Goal: Information Seeking & Learning: Find specific fact

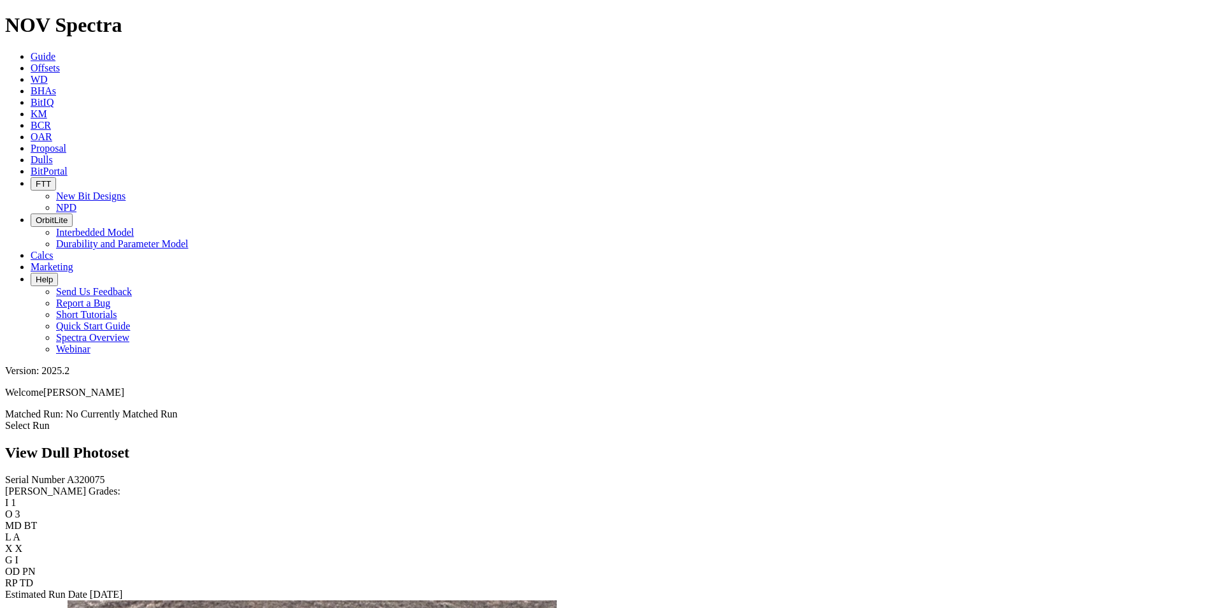
click at [53, 154] on span "Dulls" at bounding box center [42, 159] width 22 height 11
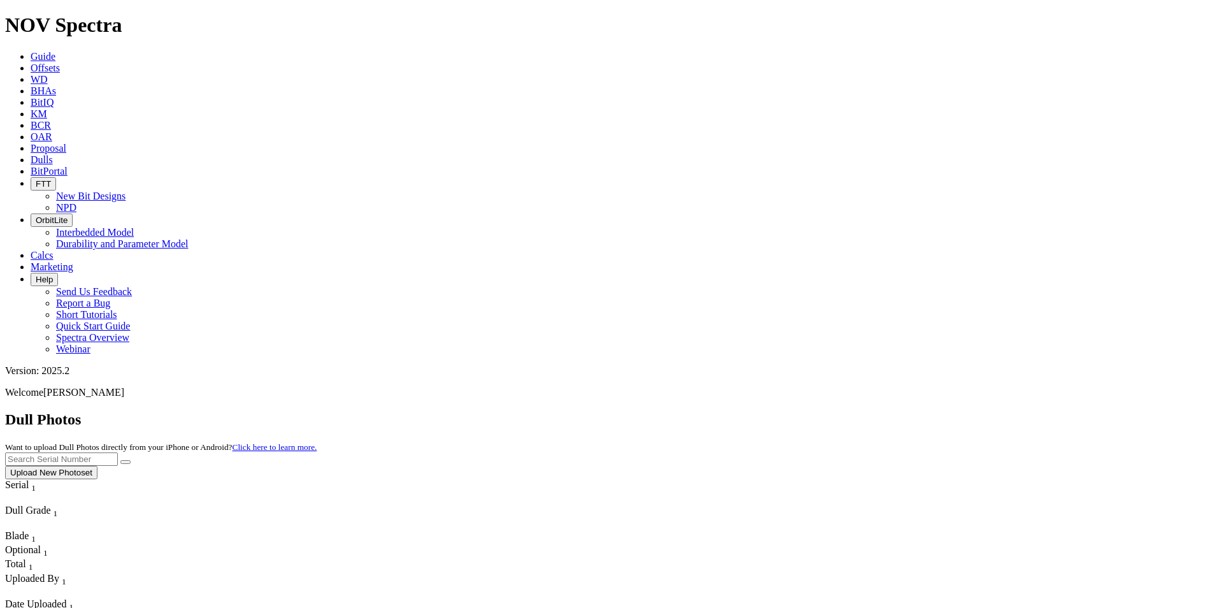
click at [118, 452] on input "text" at bounding box center [61, 458] width 113 height 13
type input "a320075"
click at [120, 460] on button "submit" at bounding box center [125, 462] width 10 height 4
